Goal: Obtain resource: Download file/media

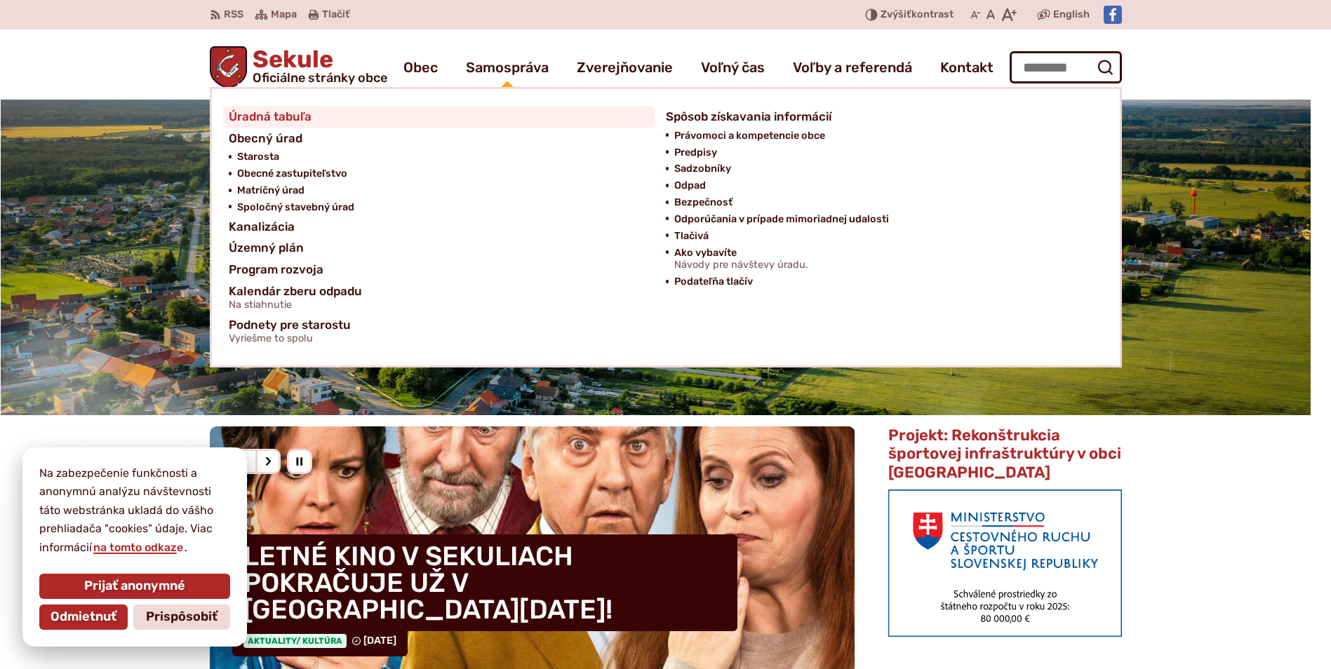
click at [276, 119] on span "Úradná tabuľa" at bounding box center [270, 117] width 83 height 22
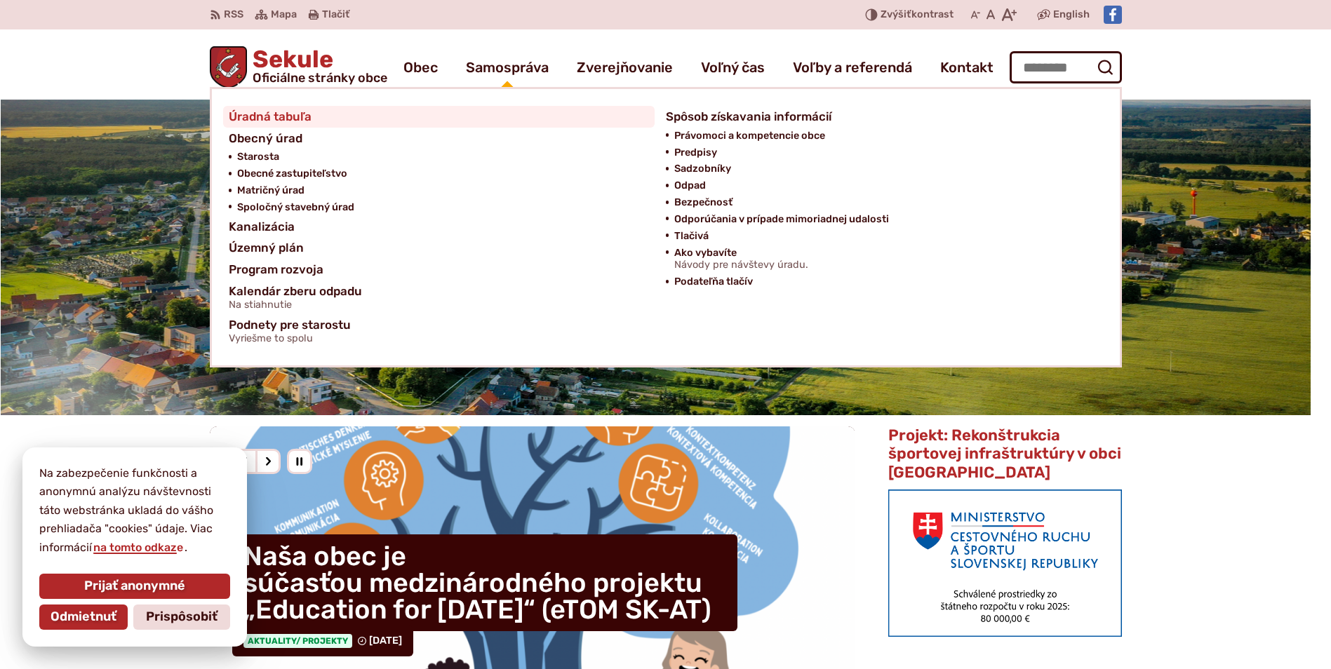
click at [291, 116] on span "Úradná tabuľa" at bounding box center [270, 117] width 83 height 22
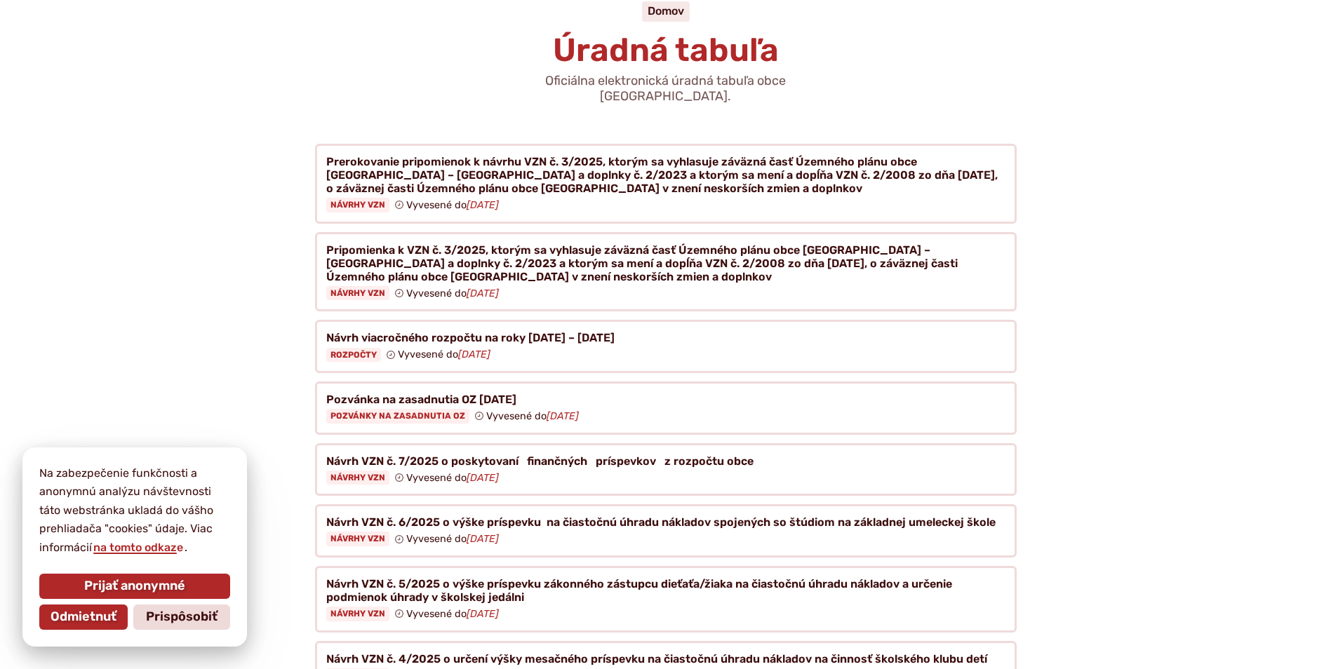
scroll to position [140, 0]
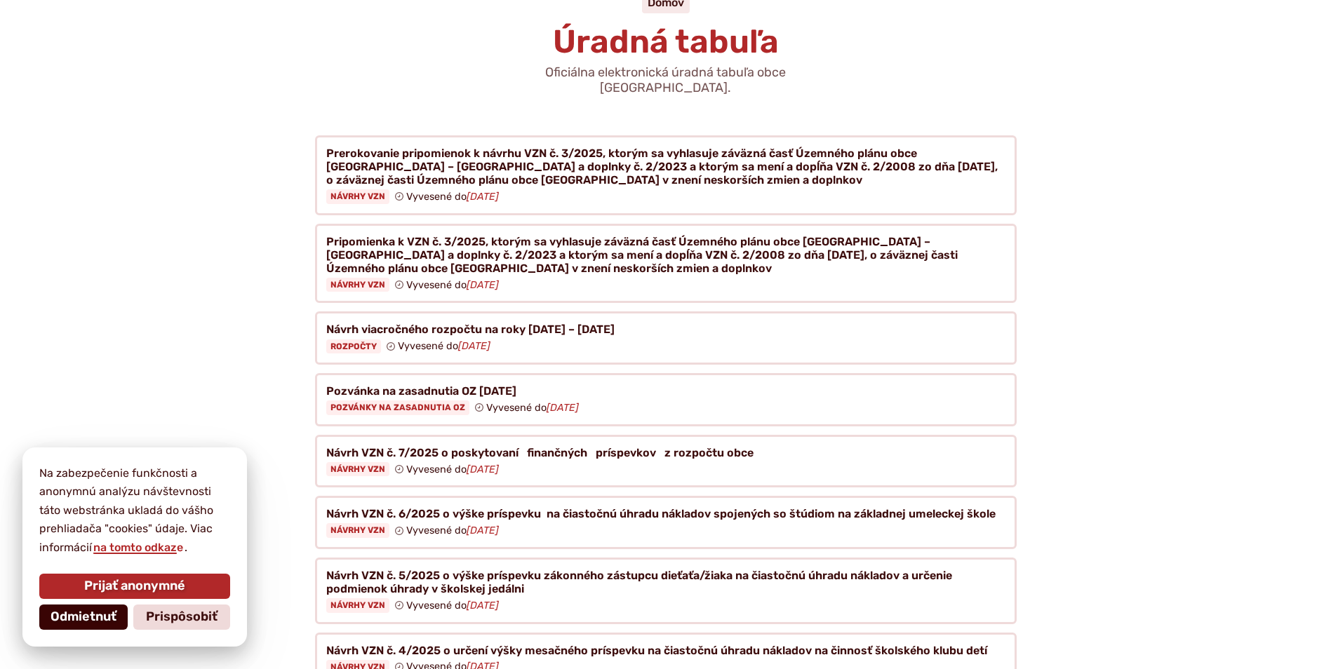
click at [76, 622] on span "Odmietnuť" at bounding box center [83, 617] width 66 height 15
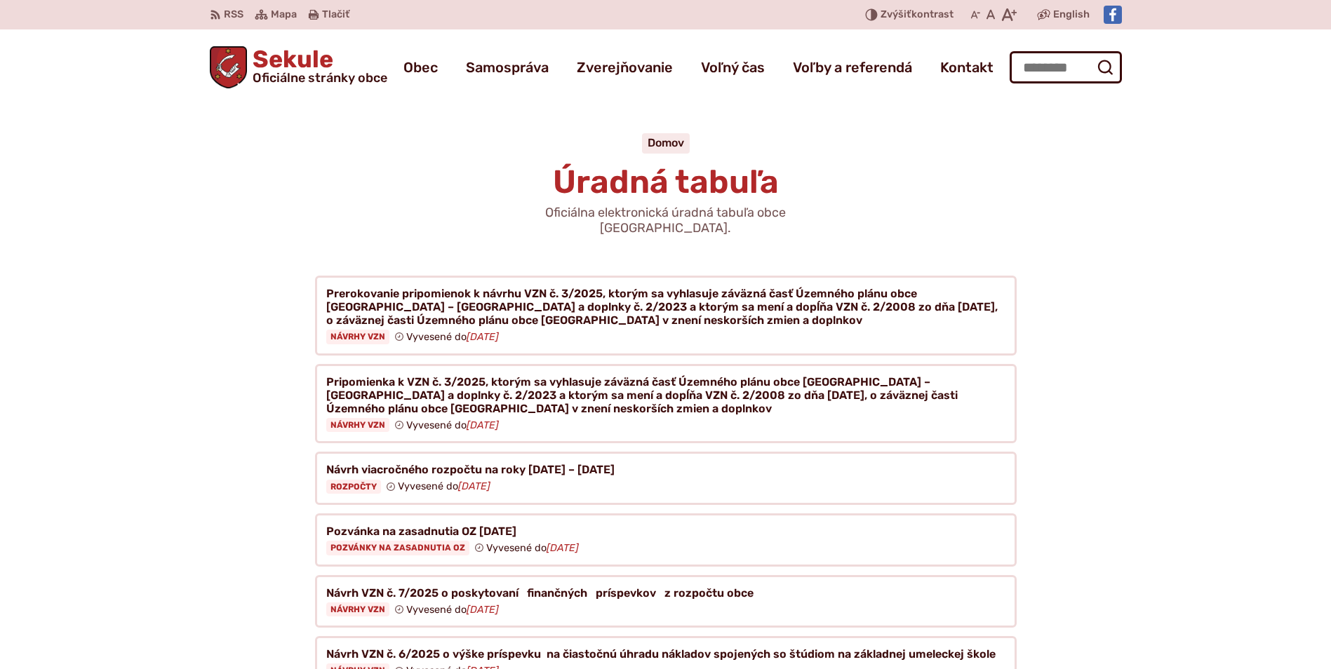
scroll to position [210, 0]
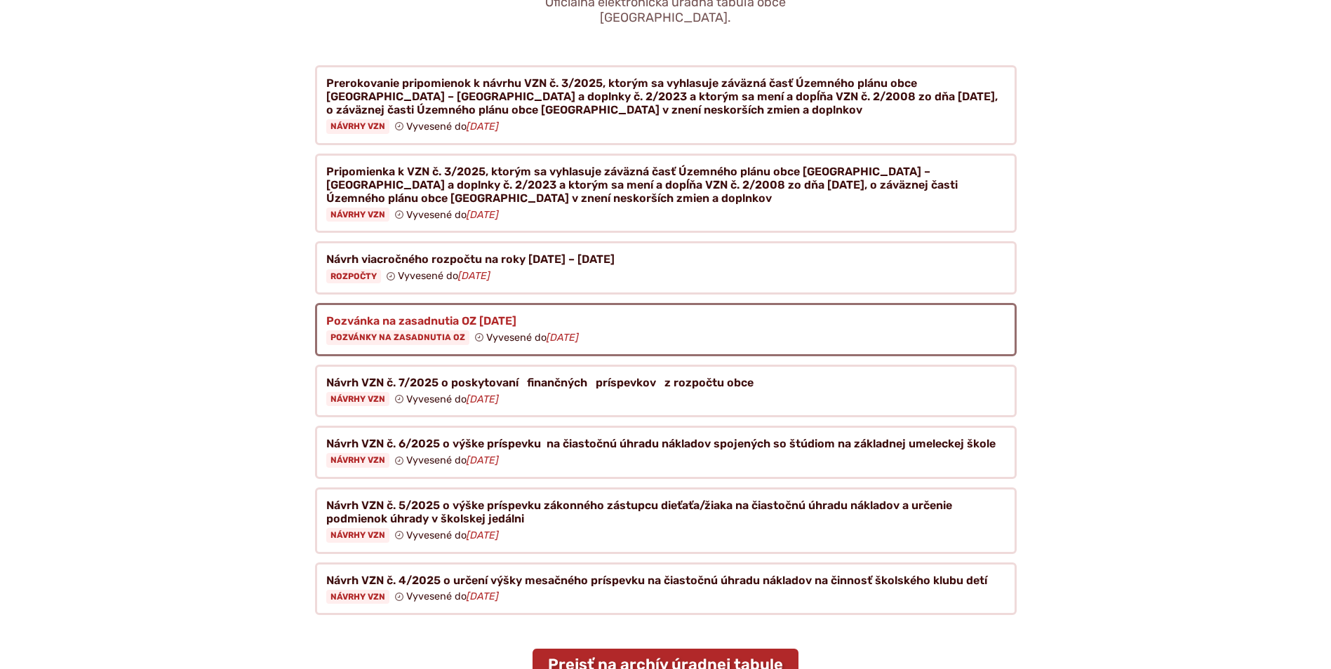
click at [382, 303] on figure at bounding box center [665, 329] width 701 height 53
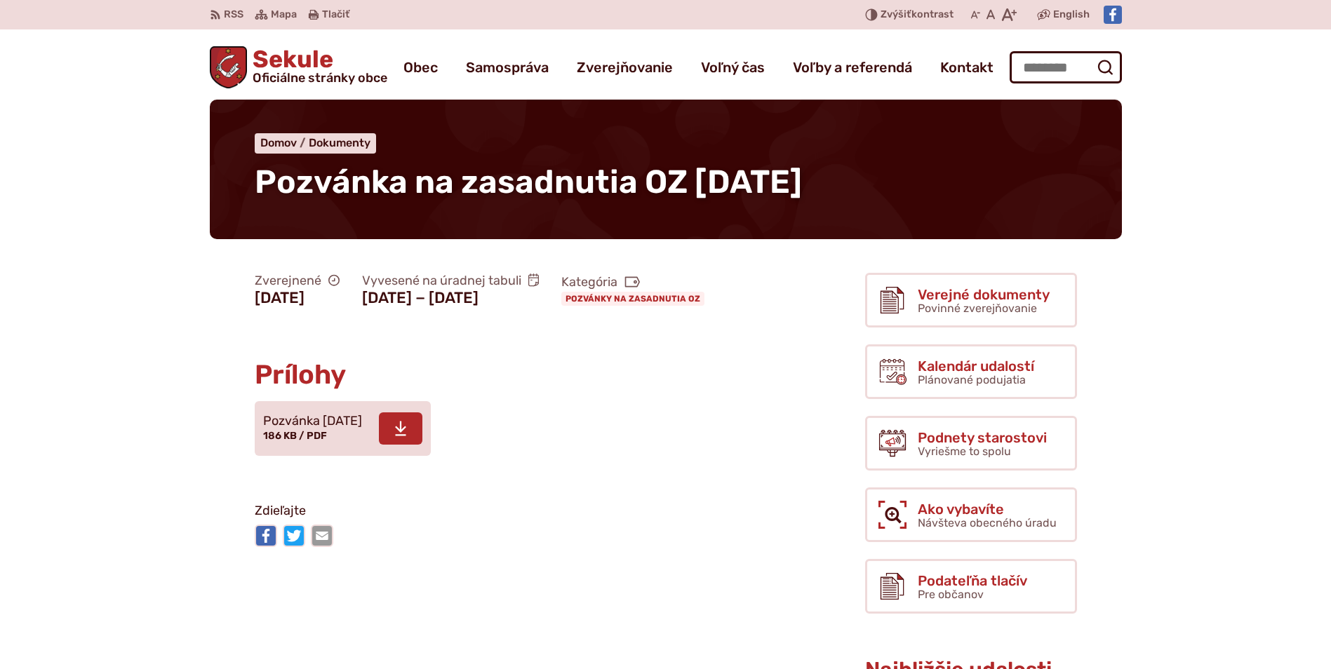
click at [407, 437] on icon at bounding box center [400, 428] width 13 height 17
